Goal: Communication & Community: Answer question/provide support

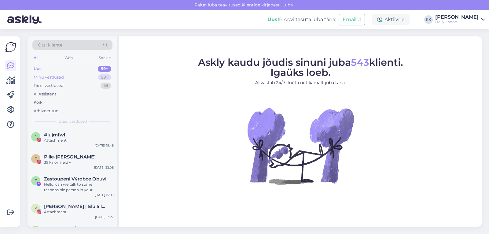
click at [47, 77] on div "Minu vestlused" at bounding box center [49, 77] width 30 height 6
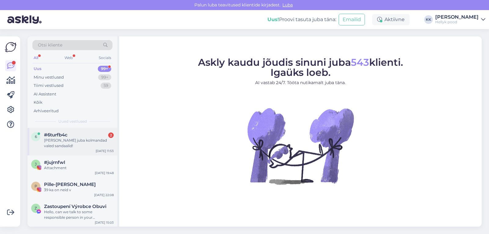
click at [72, 136] on div "#6turfb4c 2" at bounding box center [79, 135] width 70 height 6
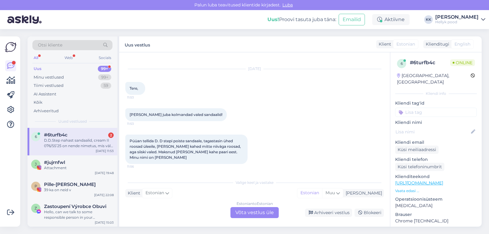
scroll to position [46, 0]
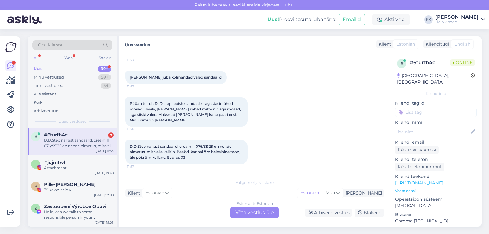
click at [258, 214] on div "Estonian to Estonian Võta vestlus üle" at bounding box center [255, 212] width 48 height 11
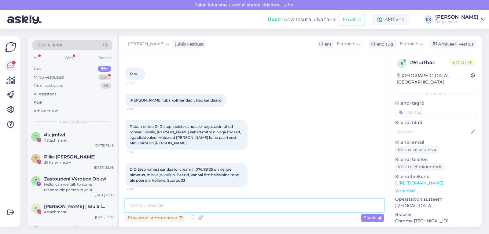
click at [188, 205] on textarea at bounding box center [254, 205] width 259 height 13
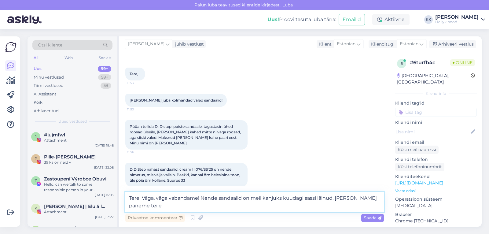
scroll to position [31, 0]
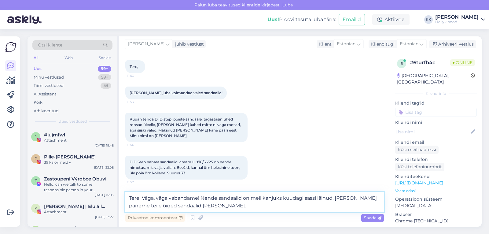
click at [243, 198] on textarea "Tere! Väga, väga vabandame! Nende sandaalid on meil kahjuks kuudagi sassi läinu…" at bounding box center [254, 202] width 259 height 20
click at [313, 198] on textarea "Tere! Väga, väga vabandame! Nende sandaalide karbid on meil kahjuks kuudagi sas…" at bounding box center [254, 202] width 259 height 20
click at [223, 205] on textarea "Tere! Väga, väga vabandame! Nende sandaalide karbid on meil kahjuks kuidagi sas…" at bounding box center [254, 202] width 259 height 20
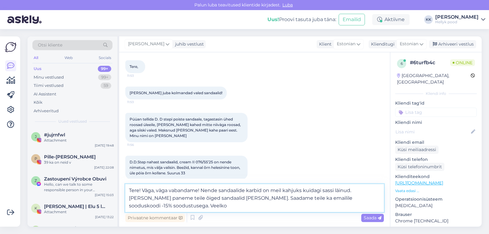
scroll to position [38, 0]
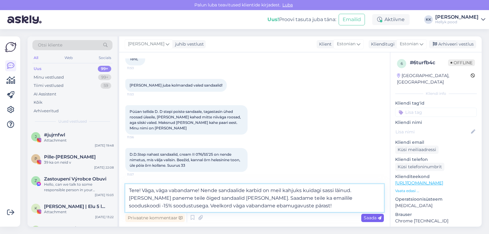
type textarea "Tere! Väga, väga vabandame! Nende sandaalide karbid on meil kahjuks kuidagi sas…"
click at [369, 218] on span "Saada" at bounding box center [373, 218] width 18 height 6
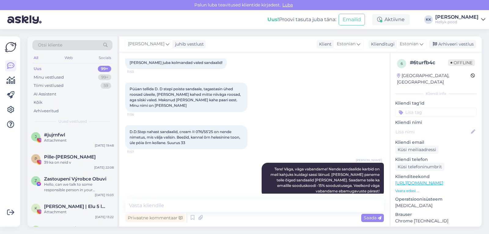
scroll to position [72, 0]
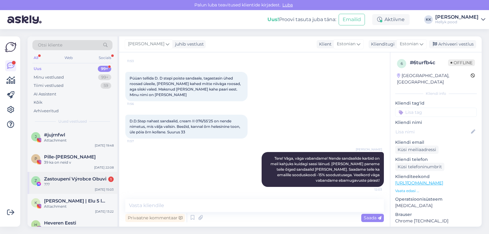
click at [68, 178] on span "Zastoupení Výrobce Obuvi" at bounding box center [75, 179] width 62 height 6
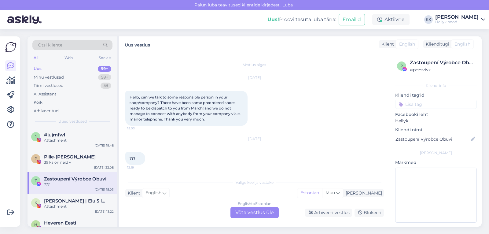
scroll to position [1, 0]
click at [54, 77] on div "Minu vestlused" at bounding box center [49, 77] width 30 height 6
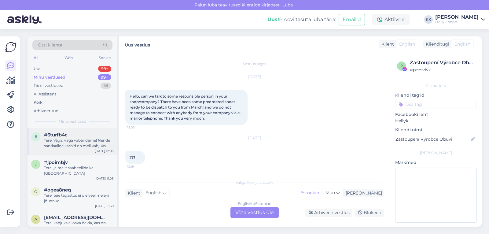
click at [64, 142] on div "Tere! Väga, väga vabandame! Nende sandaalide karbid on meil kahjuks kuidagi sas…" at bounding box center [79, 143] width 70 height 11
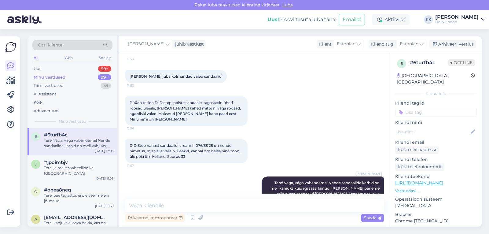
scroll to position [72, 0]
